Goal: Find specific page/section: Find specific page/section

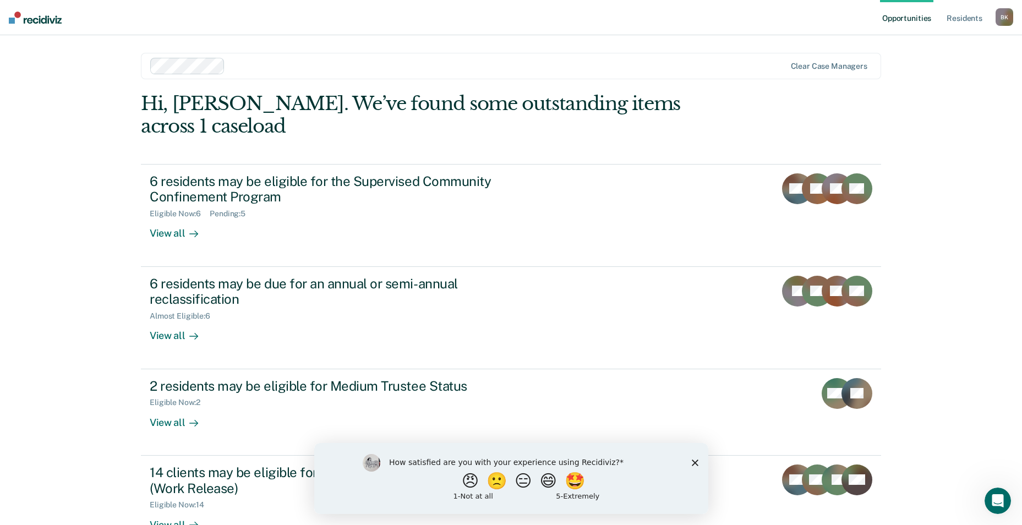
drag, startPoint x: 697, startPoint y: 463, endPoint x: 694, endPoint y: 453, distance: 10.3
click at [697, 463] on icon "Close survey" at bounding box center [694, 462] width 7 height 7
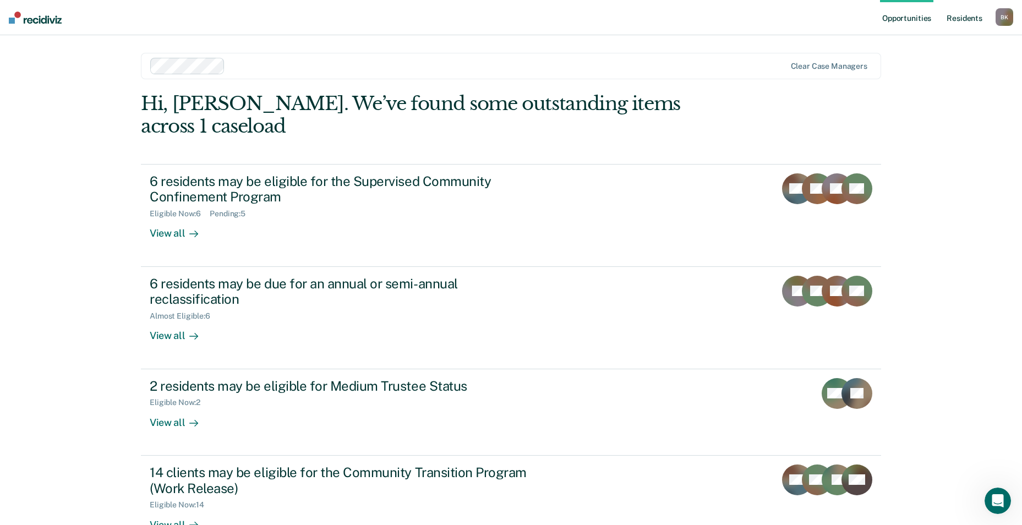
click at [958, 15] on link "Resident s" at bounding box center [964, 17] width 40 height 35
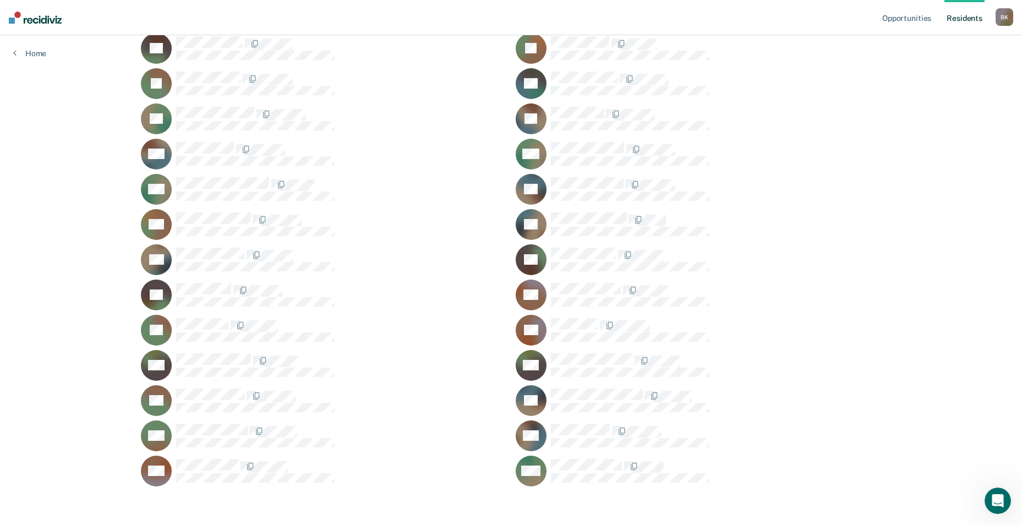
scroll to position [841, 0]
